Goal: Transaction & Acquisition: Purchase product/service

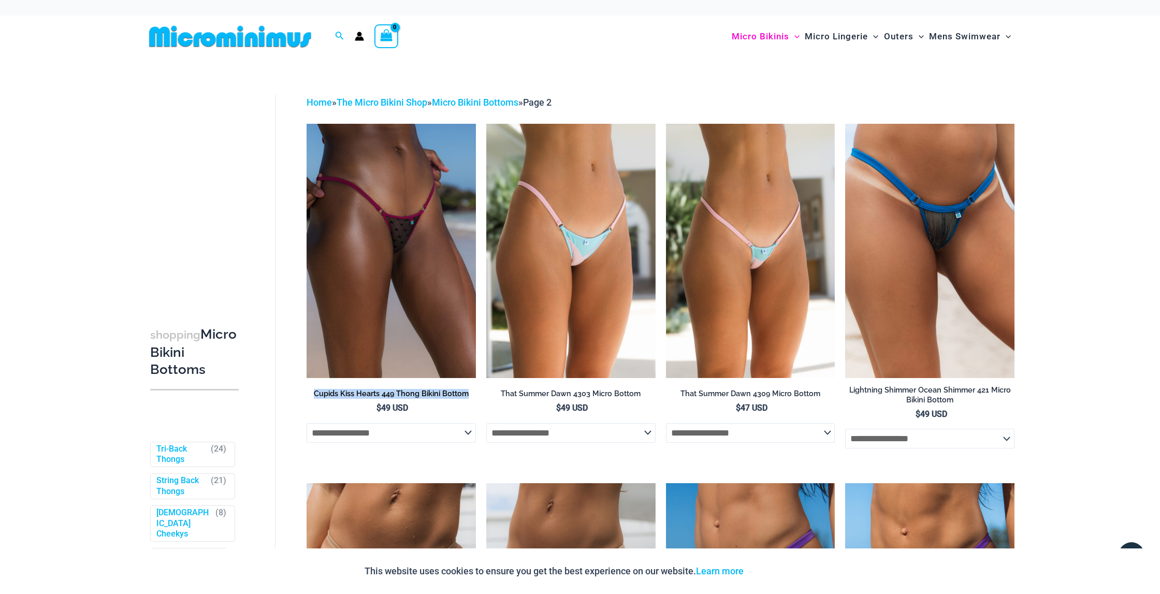
click at [227, 42] on img at bounding box center [230, 36] width 170 height 23
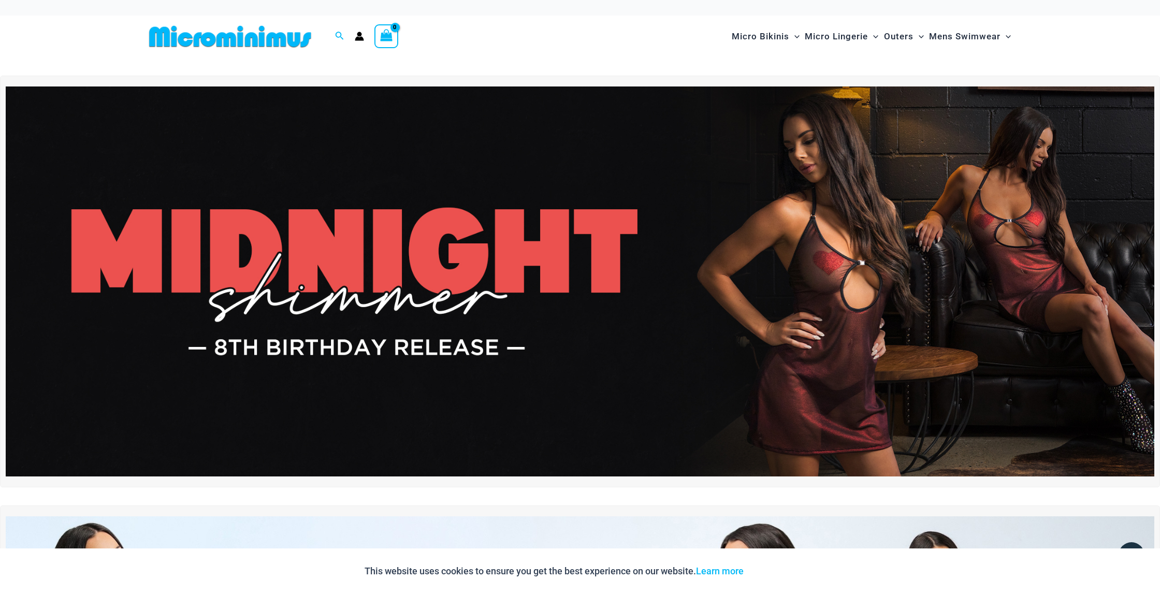
click at [809, 306] on img at bounding box center [580, 282] width 1149 height 391
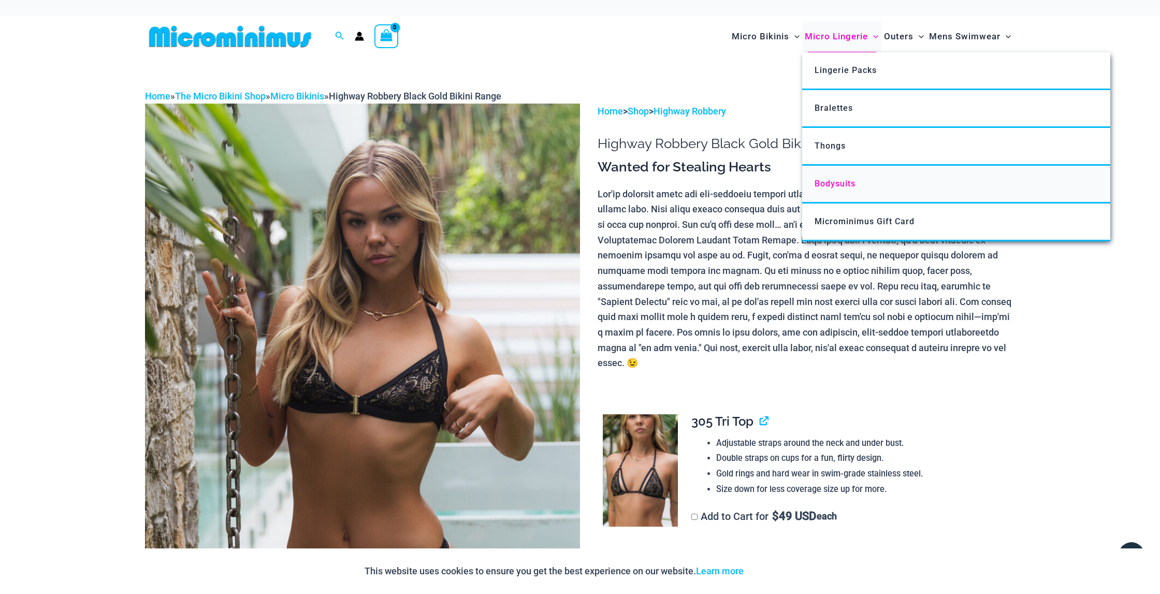
click at [836, 184] on span "Bodysuits" at bounding box center [835, 184] width 41 height 10
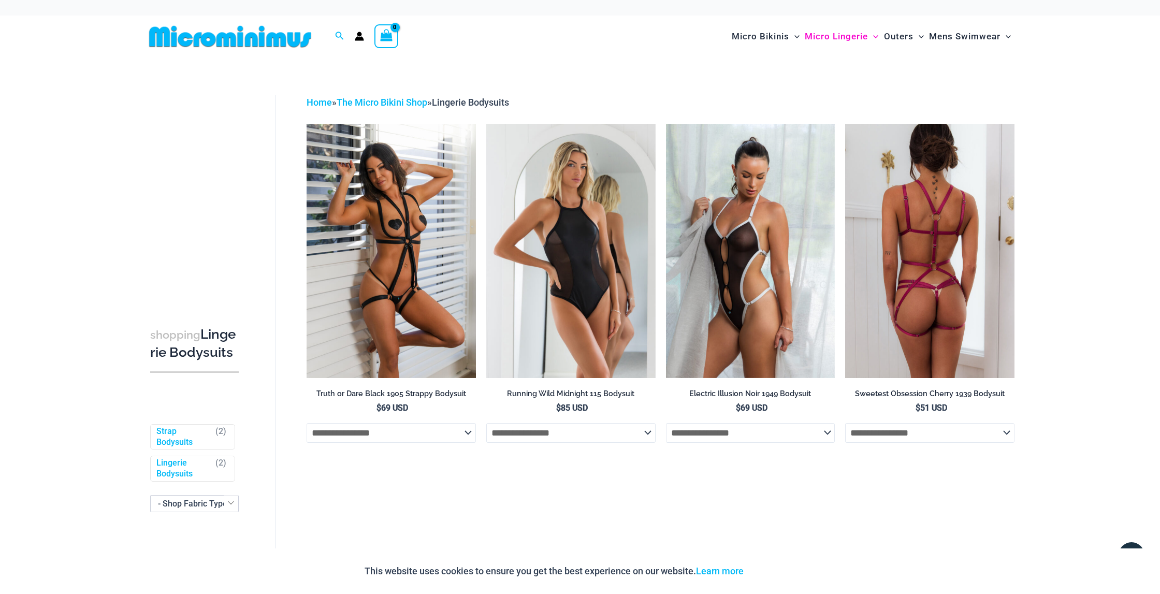
click at [931, 392] on h2 "Sweetest Obsession Cherry 1939 Bodysuit" at bounding box center [929, 394] width 169 height 10
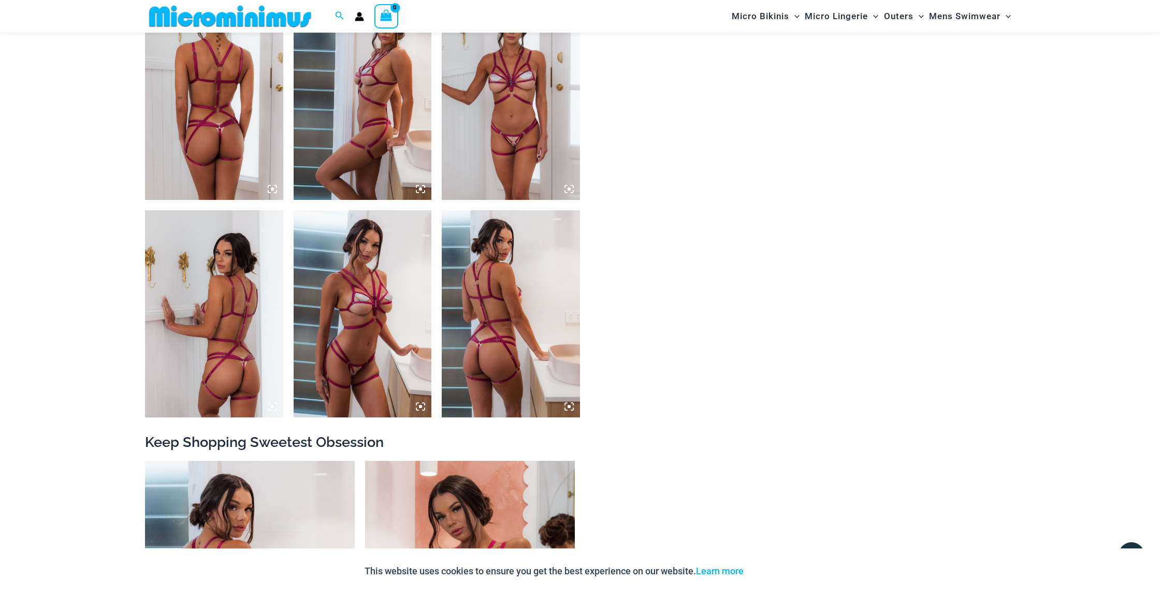
scroll to position [762, 0]
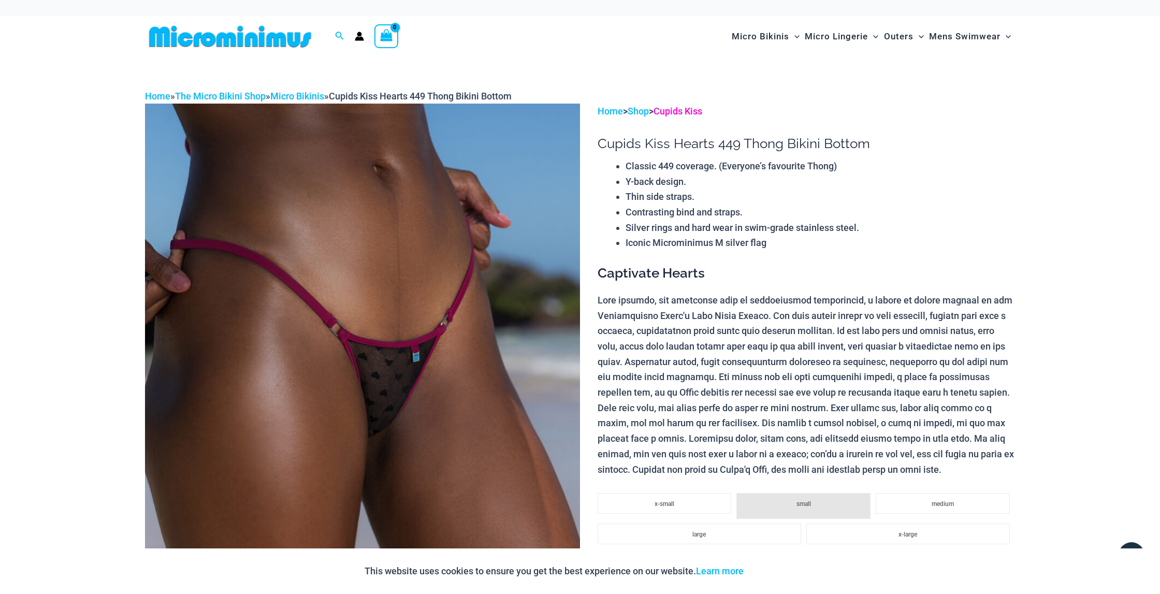
click at [685, 108] on link "Cupids Kiss" at bounding box center [678, 111] width 49 height 11
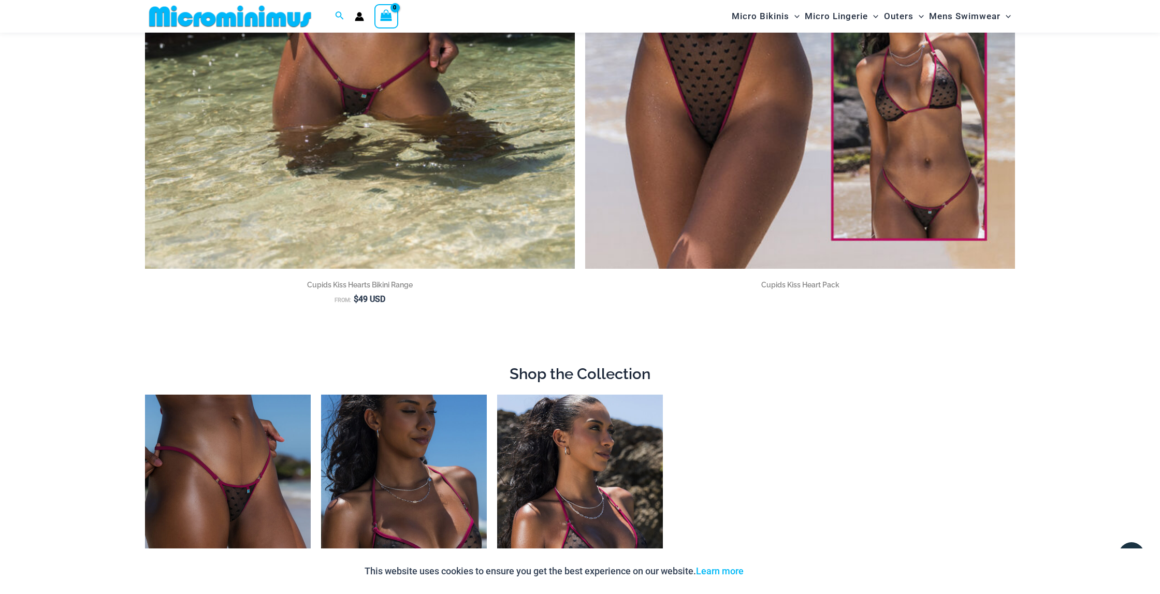
scroll to position [463, 0]
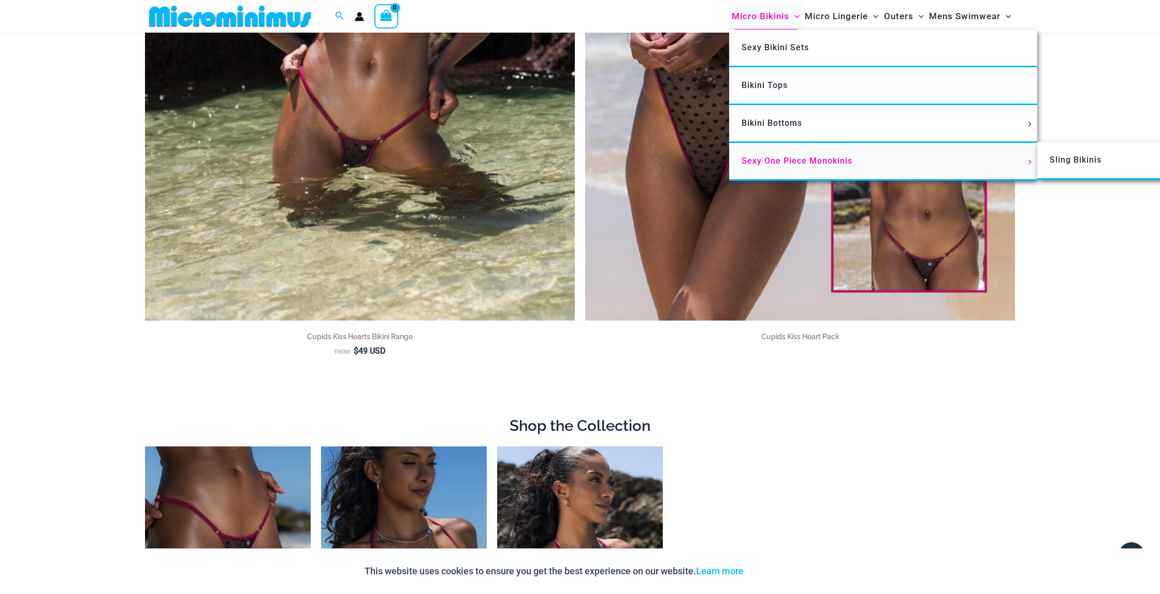
click at [763, 162] on span "Sexy One Piece Monokinis" at bounding box center [797, 161] width 111 height 10
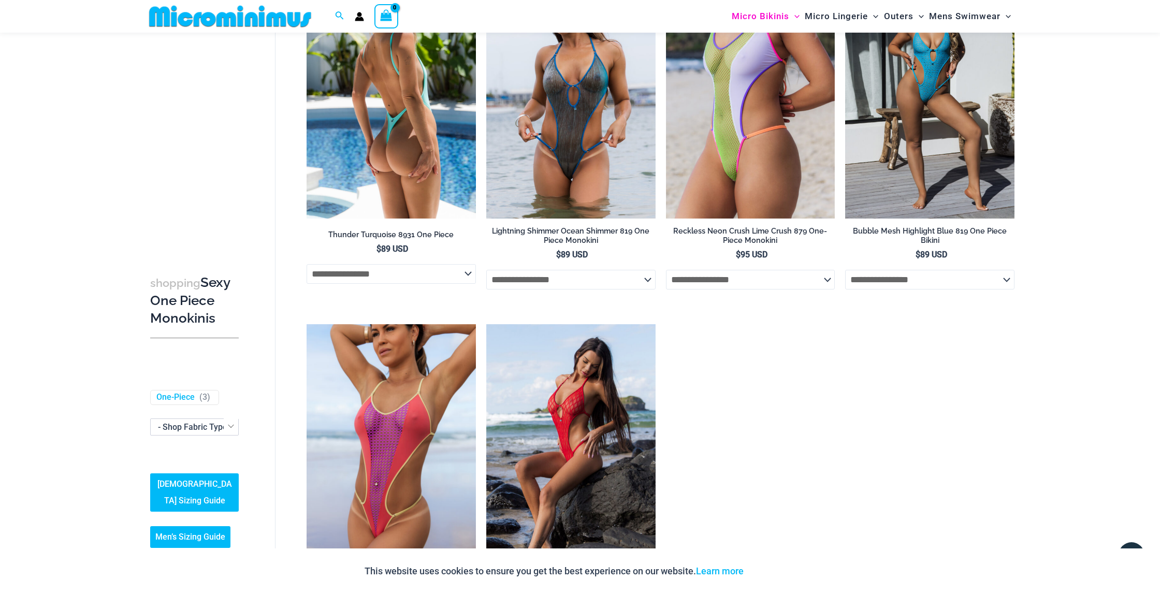
scroll to position [1587, 0]
